Goal: Task Accomplishment & Management: Use online tool/utility

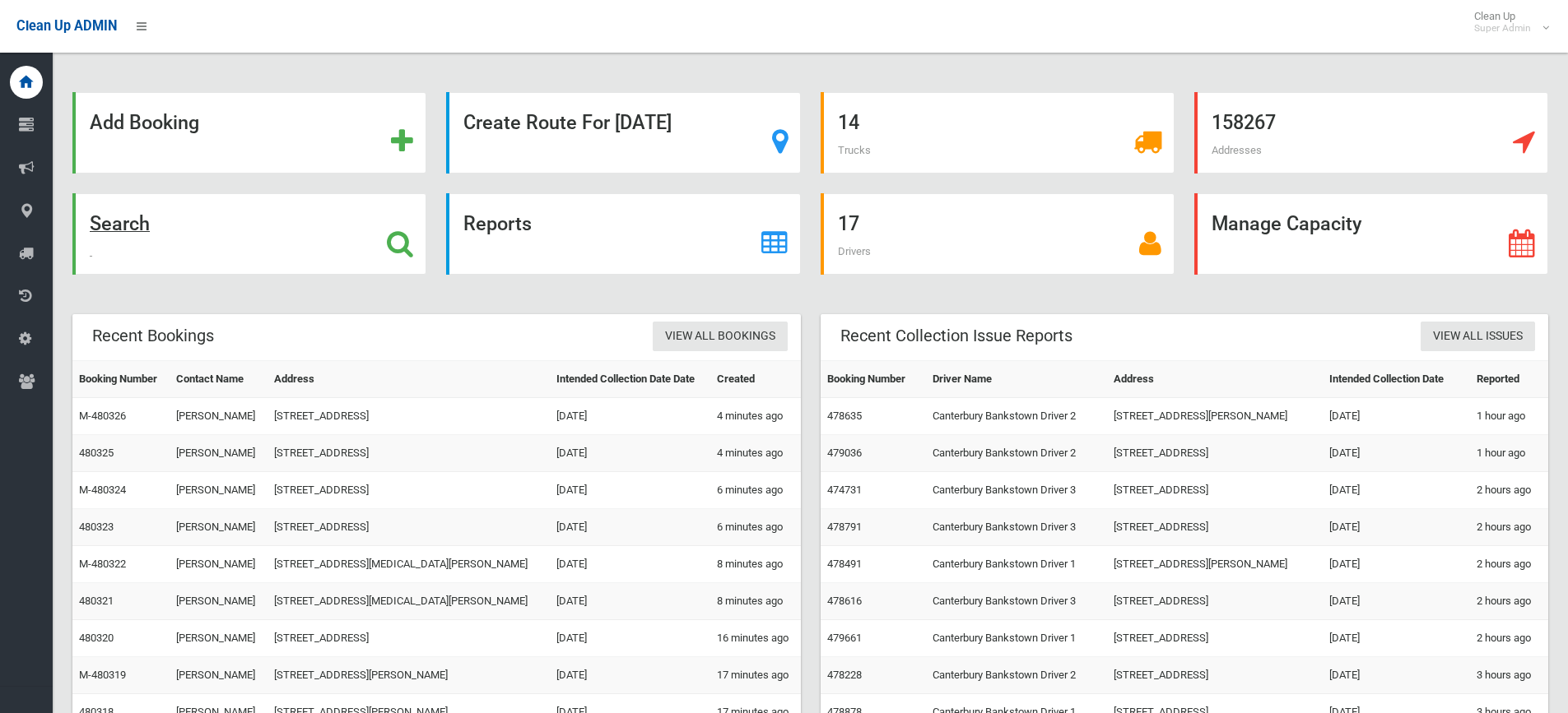
click at [116, 221] on strong "Search" at bounding box center [120, 224] width 61 height 23
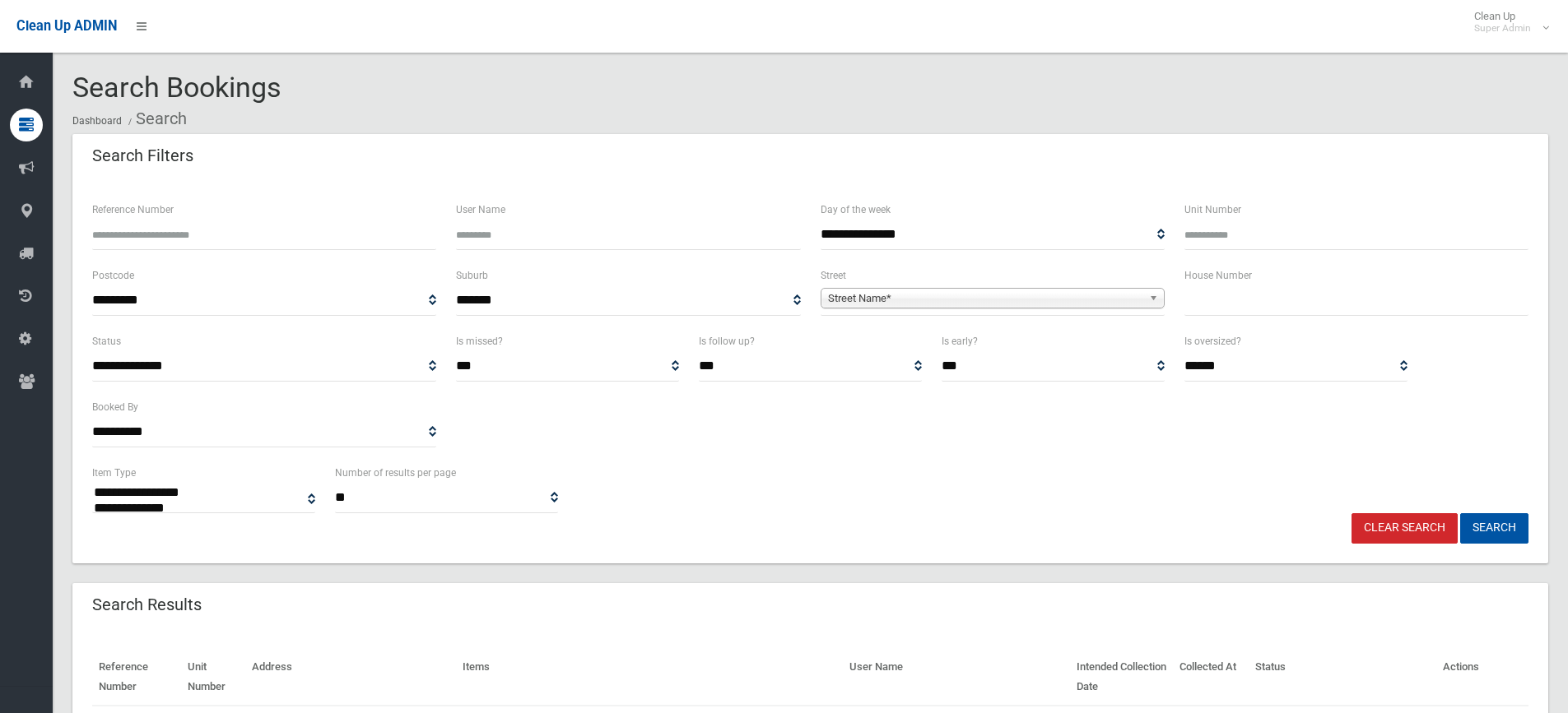
select select
click at [174, 248] on input "Reference Number" at bounding box center [264, 235] width 344 height 30
click at [162, 233] on input "Reference Number" at bounding box center [264, 235] width 344 height 30
type input "******"
click at [1460, 513] on button "Search" at bounding box center [1494, 529] width 68 height 30
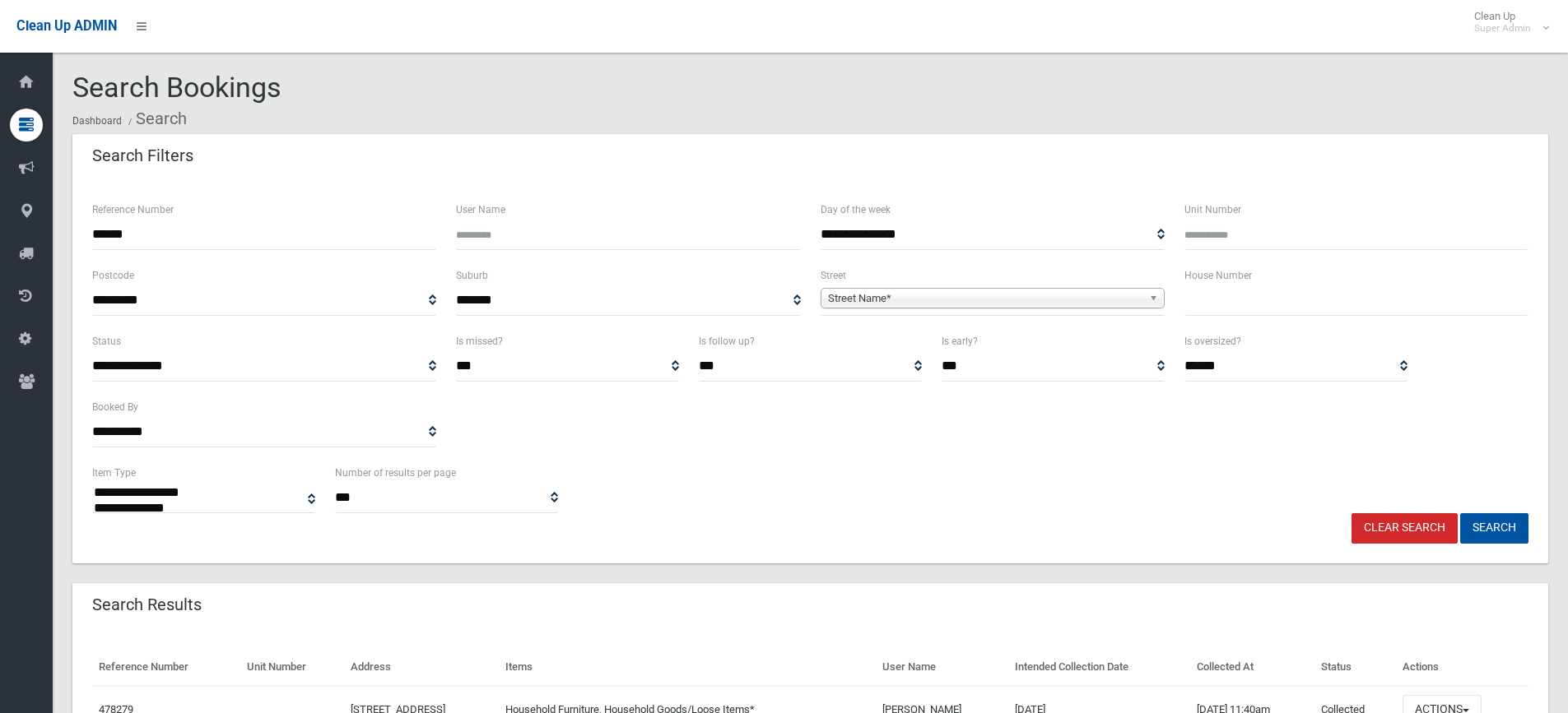
select select
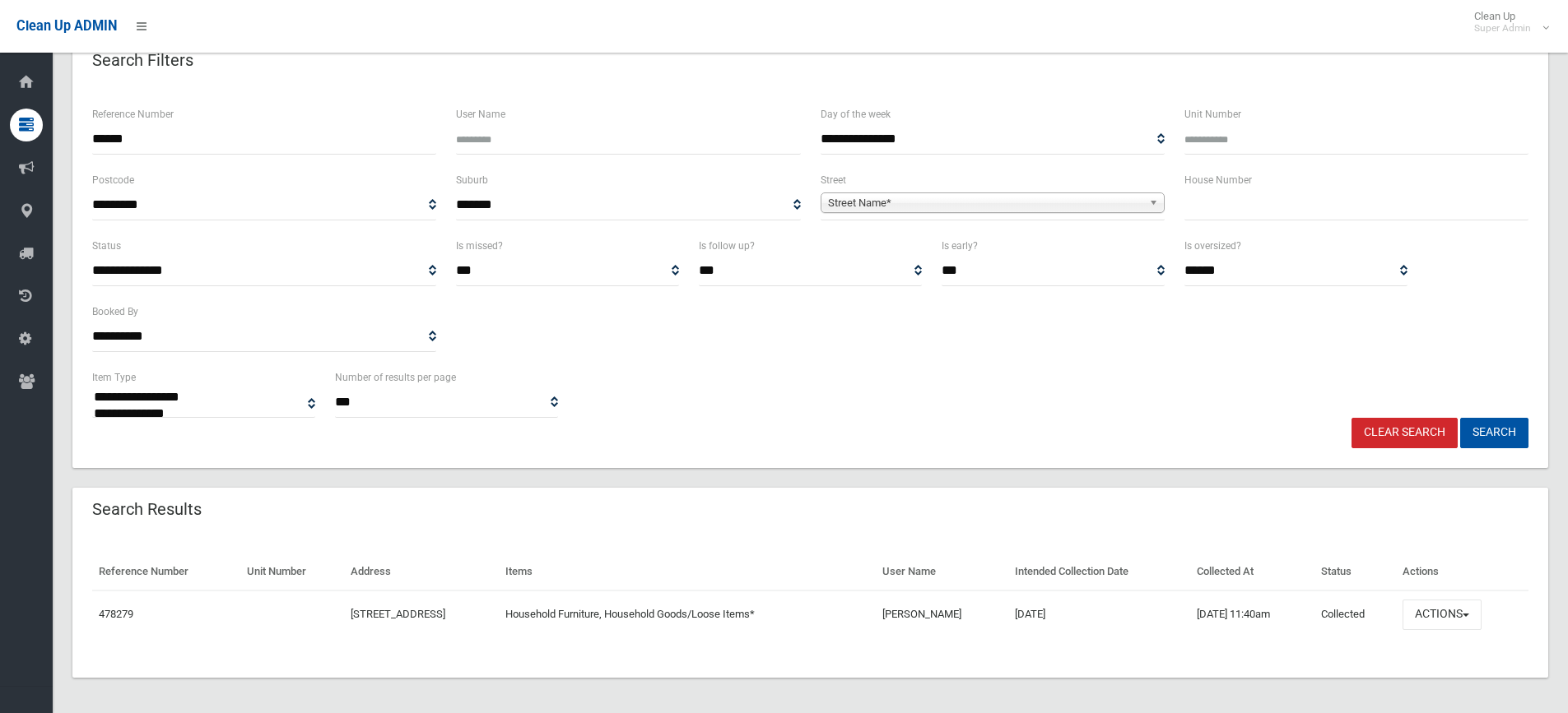
scroll to position [99, 0]
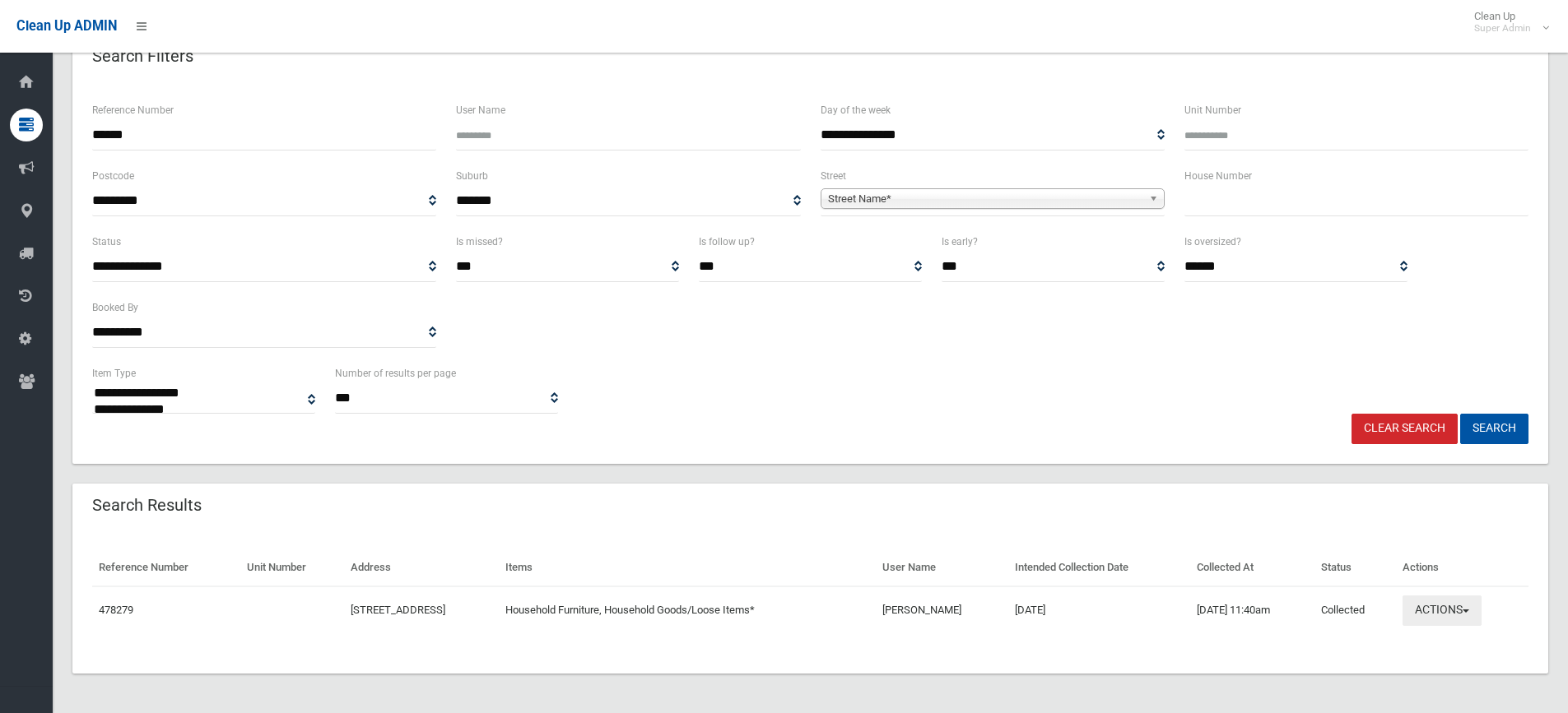
click at [1481, 615] on button "Actions" at bounding box center [1442, 611] width 79 height 30
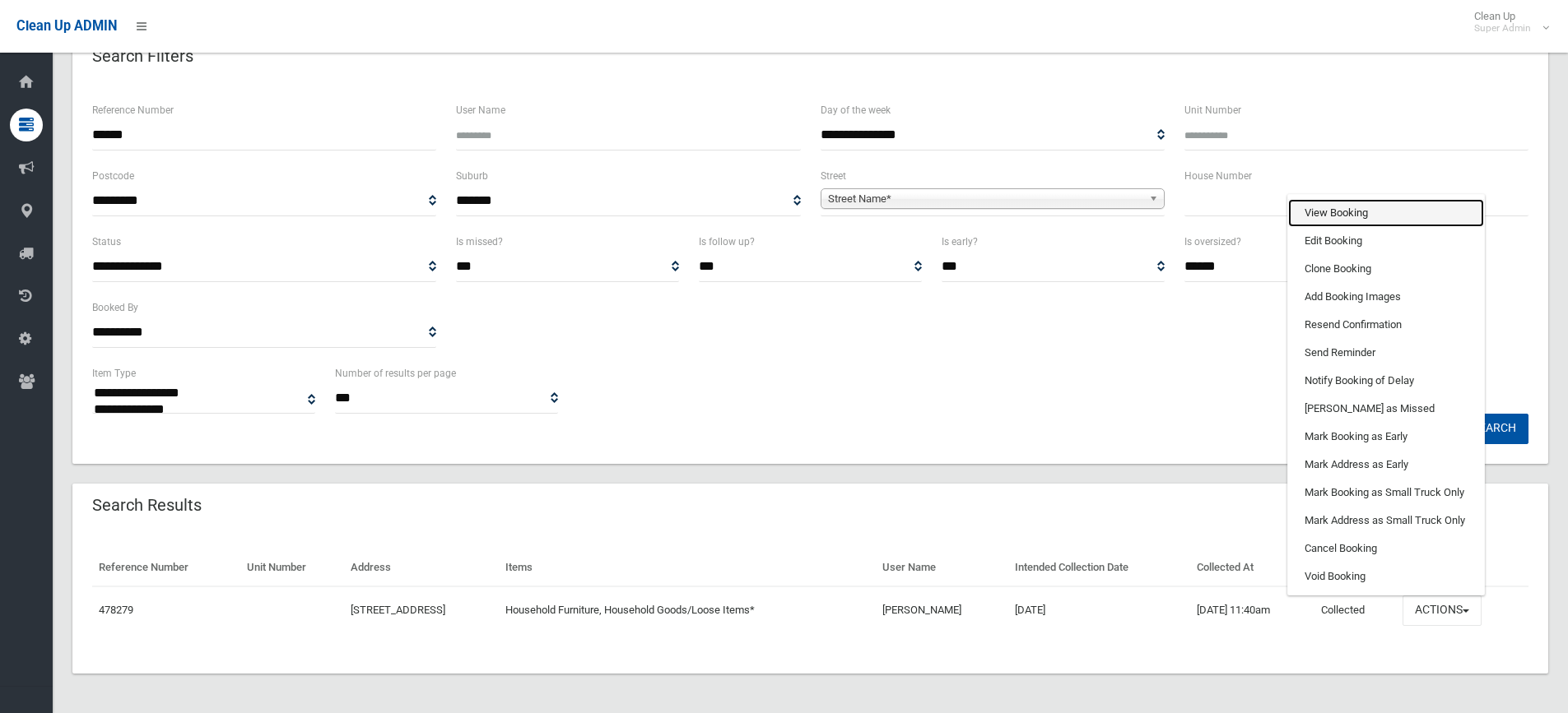
click at [1365, 213] on link "View Booking" at bounding box center [1385, 214] width 196 height 28
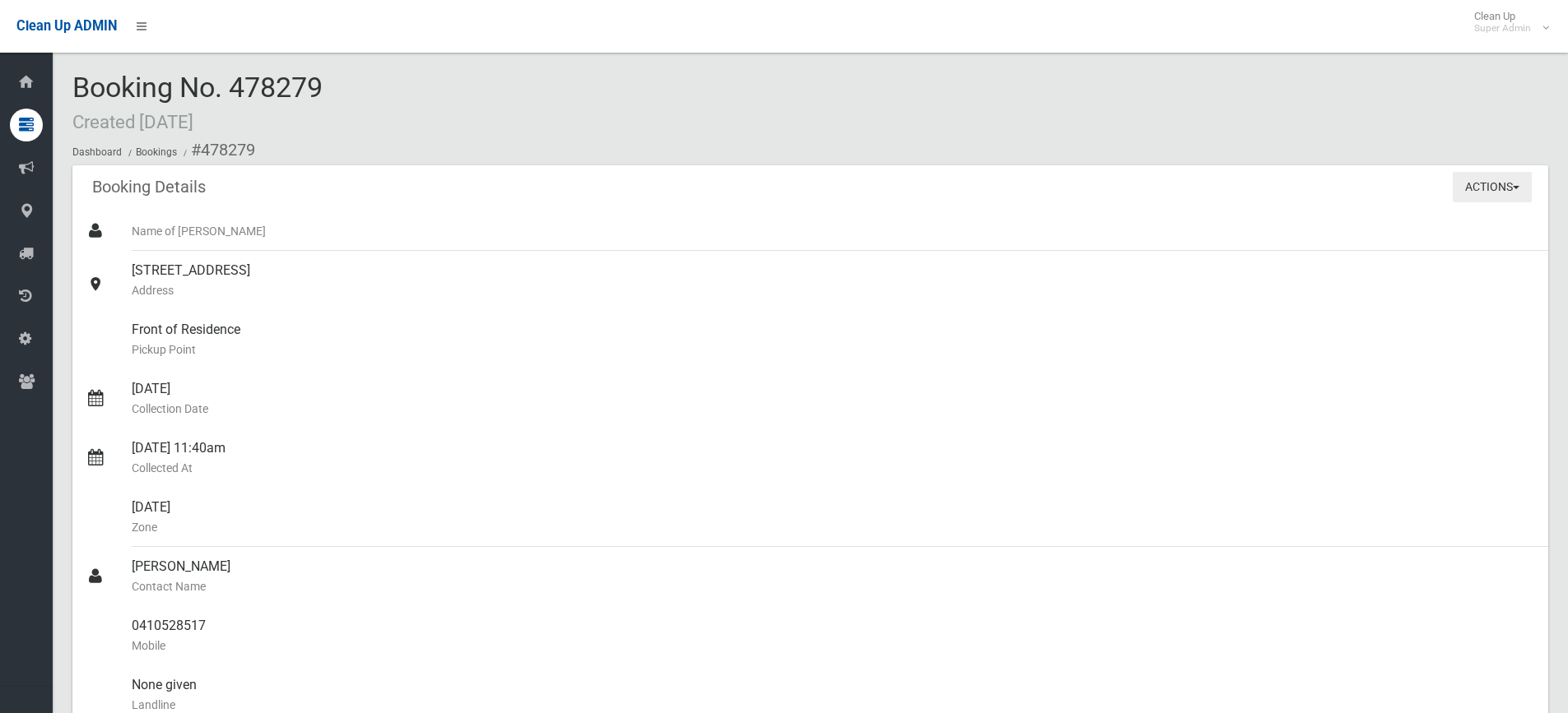
click at [1487, 195] on button "Actions" at bounding box center [1492, 187] width 79 height 30
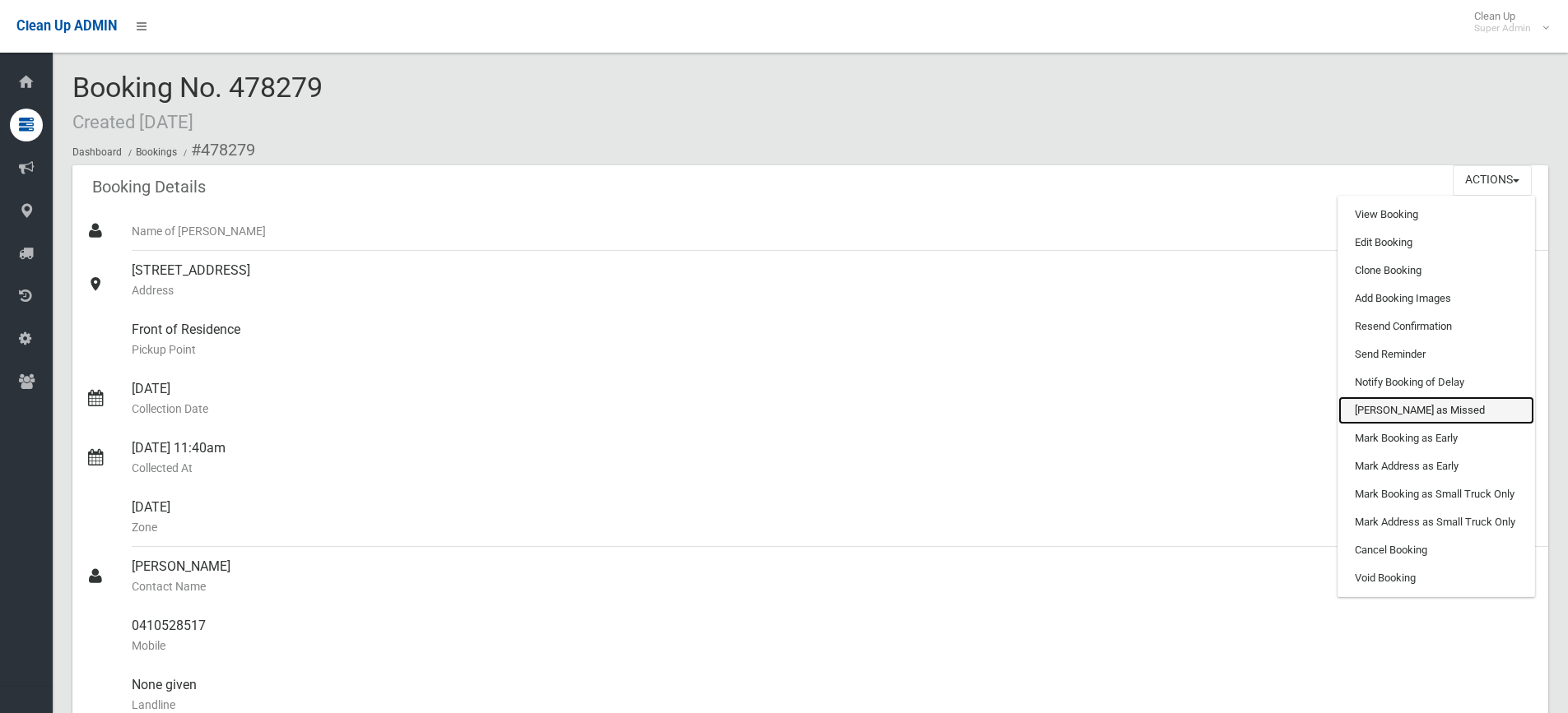
click at [1395, 409] on link "Mark as Missed" at bounding box center [1436, 410] width 196 height 28
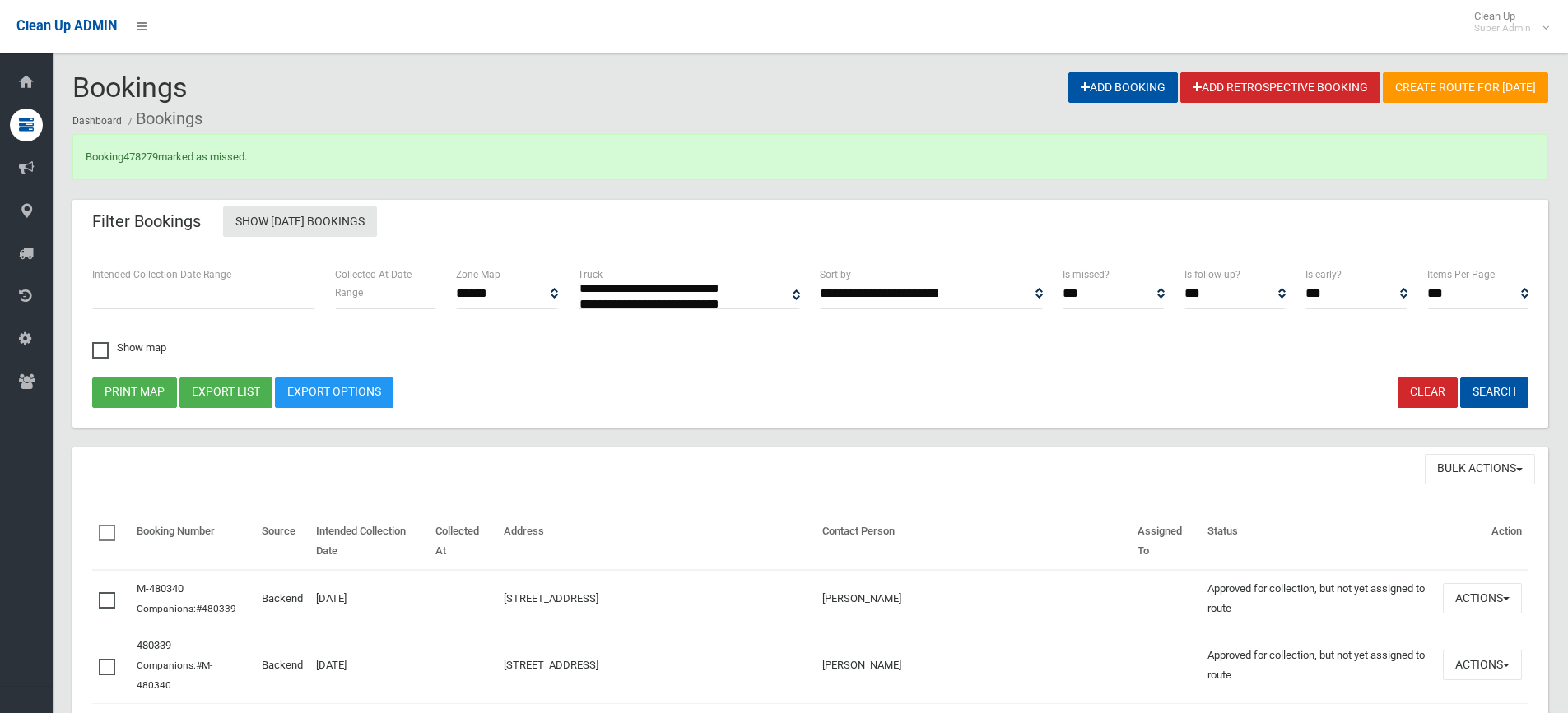
select select
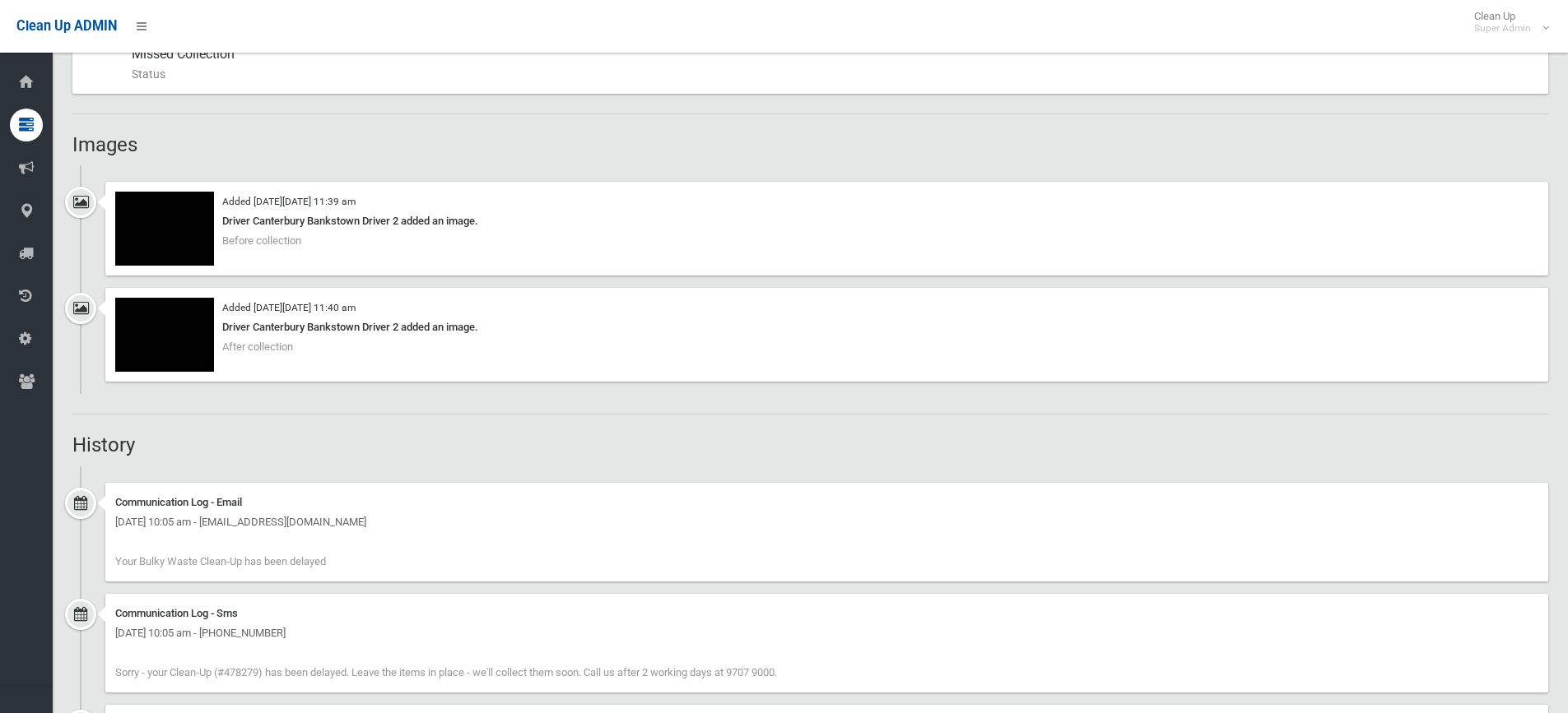
scroll to position [1152, 0]
